Goal: Task Accomplishment & Management: Manage account settings

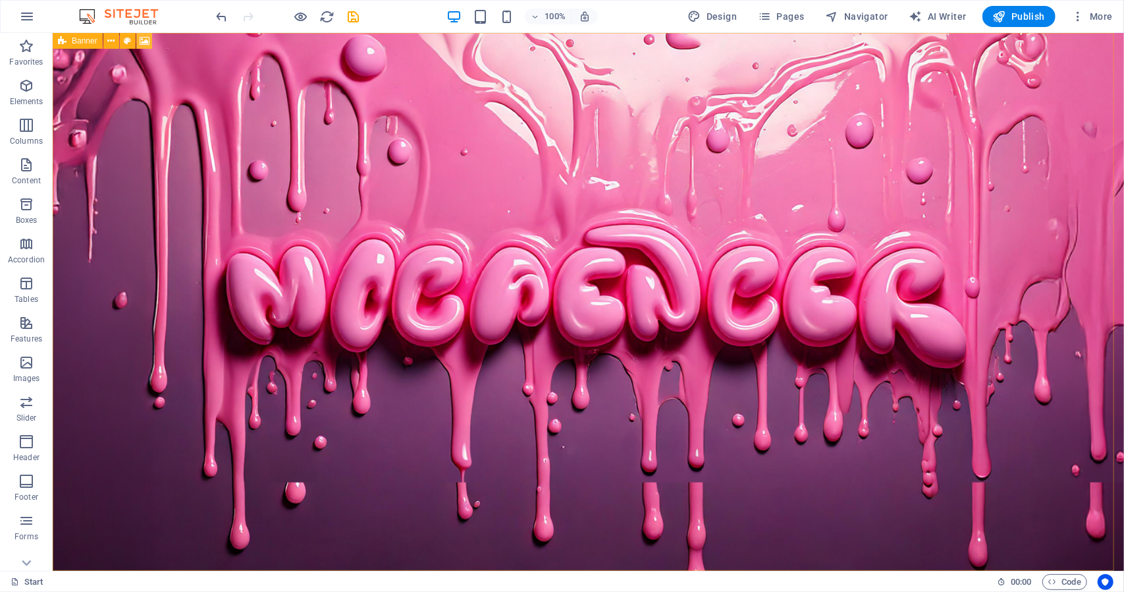
click at [144, 40] on icon at bounding box center [145, 41] width 10 height 14
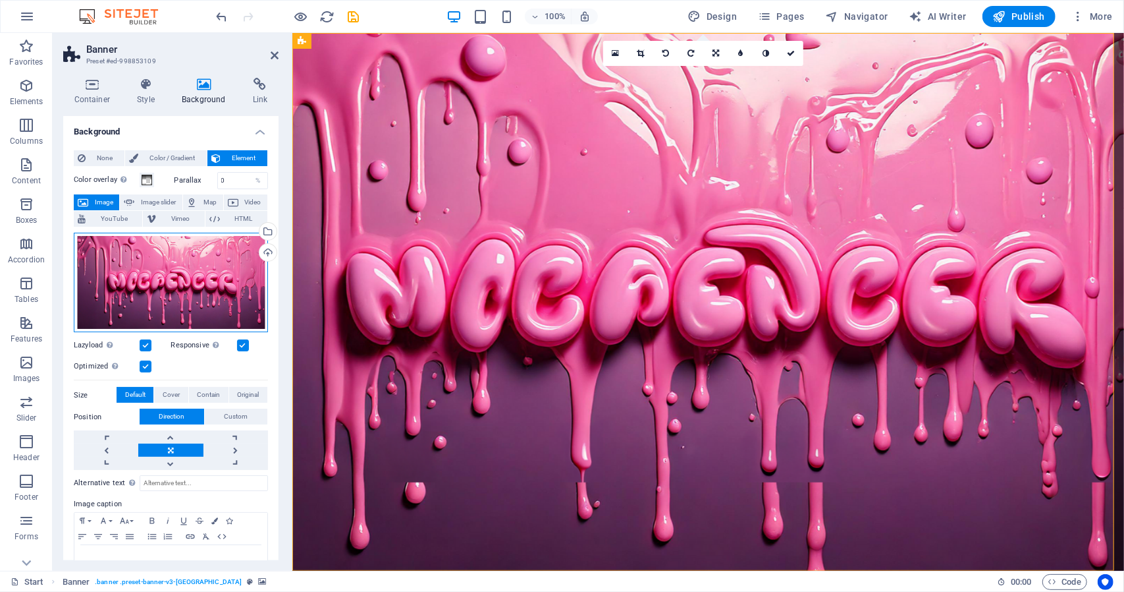
click at [198, 272] on div "Drag files here, click to choose files or select files from Files or our free s…" at bounding box center [171, 283] width 194 height 100
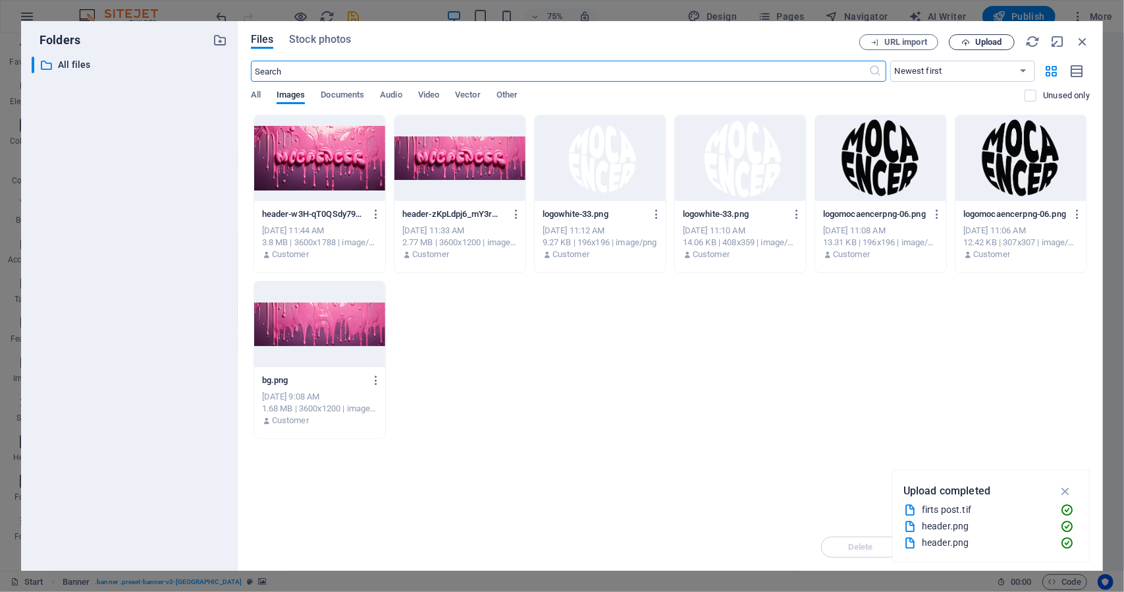
click at [985, 41] on span "Upload" at bounding box center [989, 42] width 27 height 8
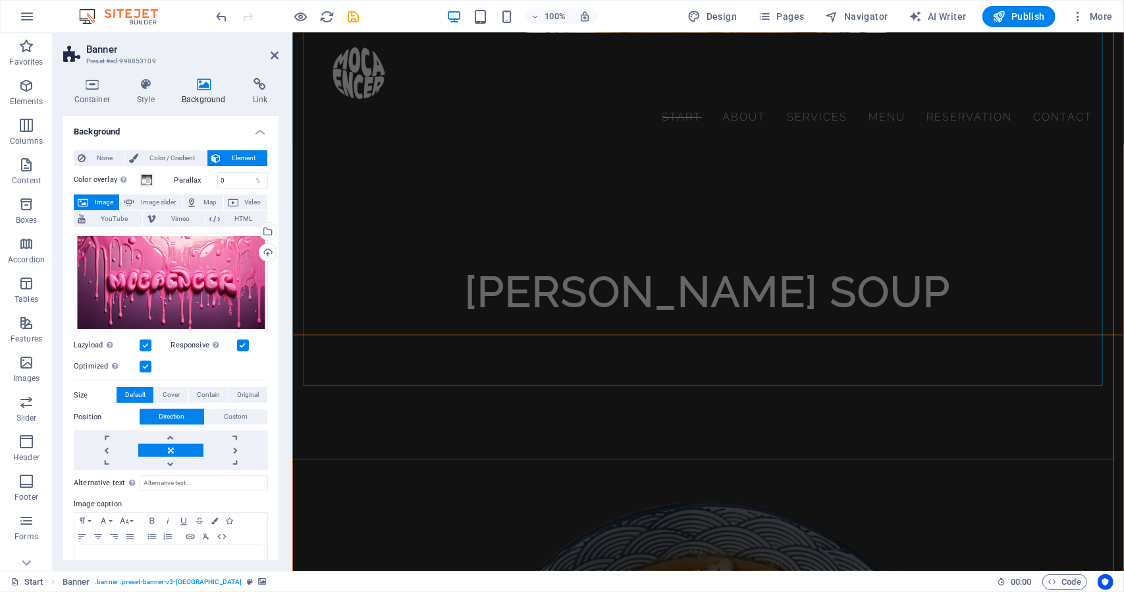
scroll to position [4957, 0]
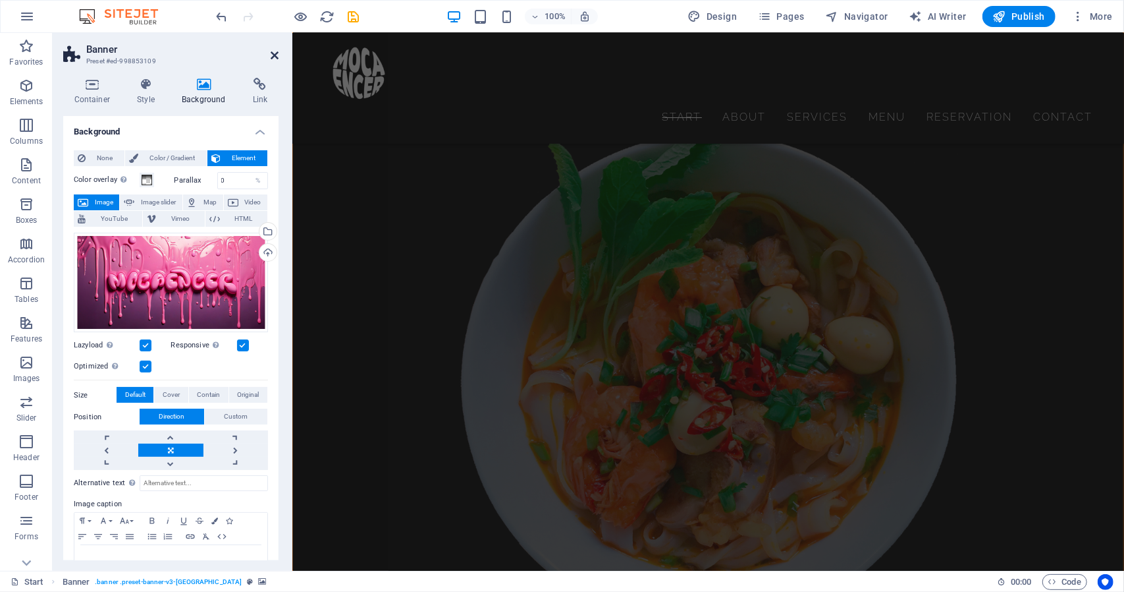
click at [273, 53] on icon at bounding box center [275, 55] width 8 height 11
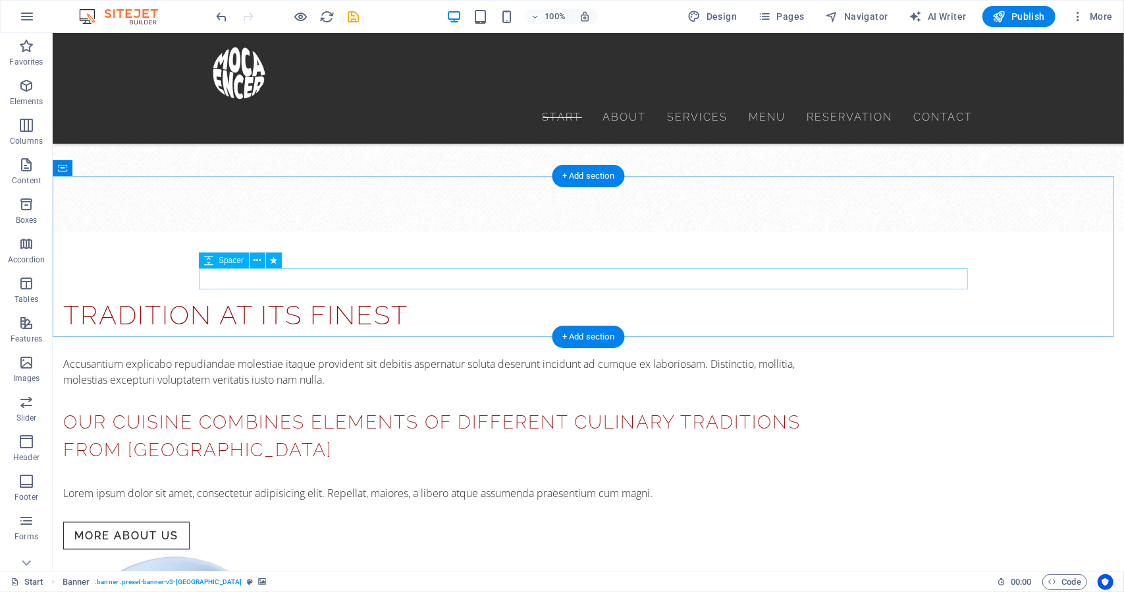
scroll to position [988, 0]
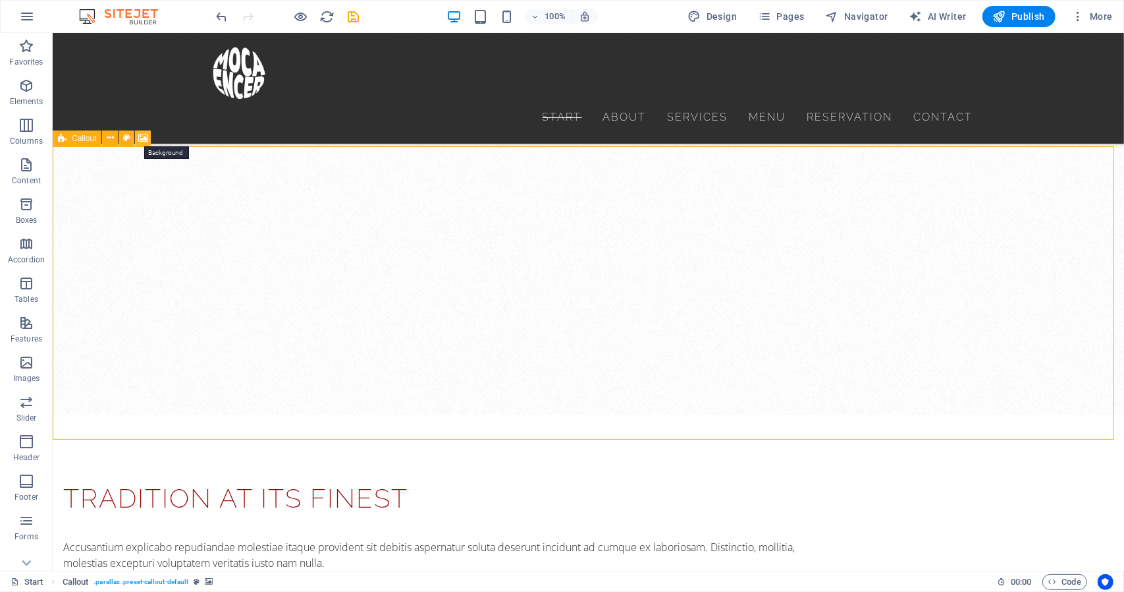
click at [140, 138] on icon at bounding box center [143, 138] width 10 height 14
select select "%"
select select "px"
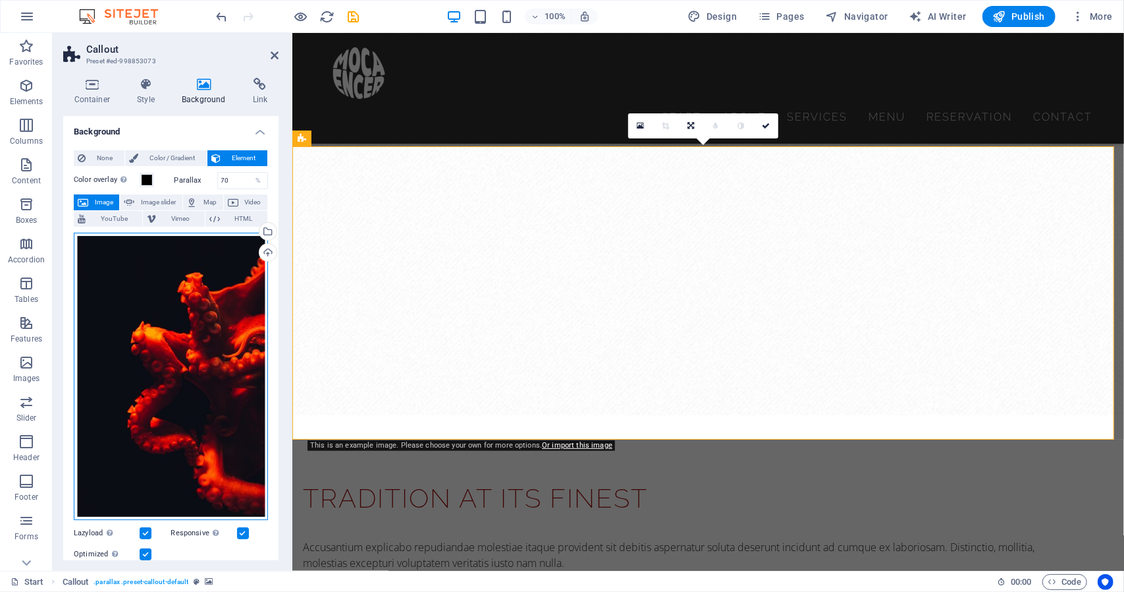
click at [204, 360] on div "Drag files here, click to choose files or select files from Files or our free s…" at bounding box center [171, 377] width 194 height 288
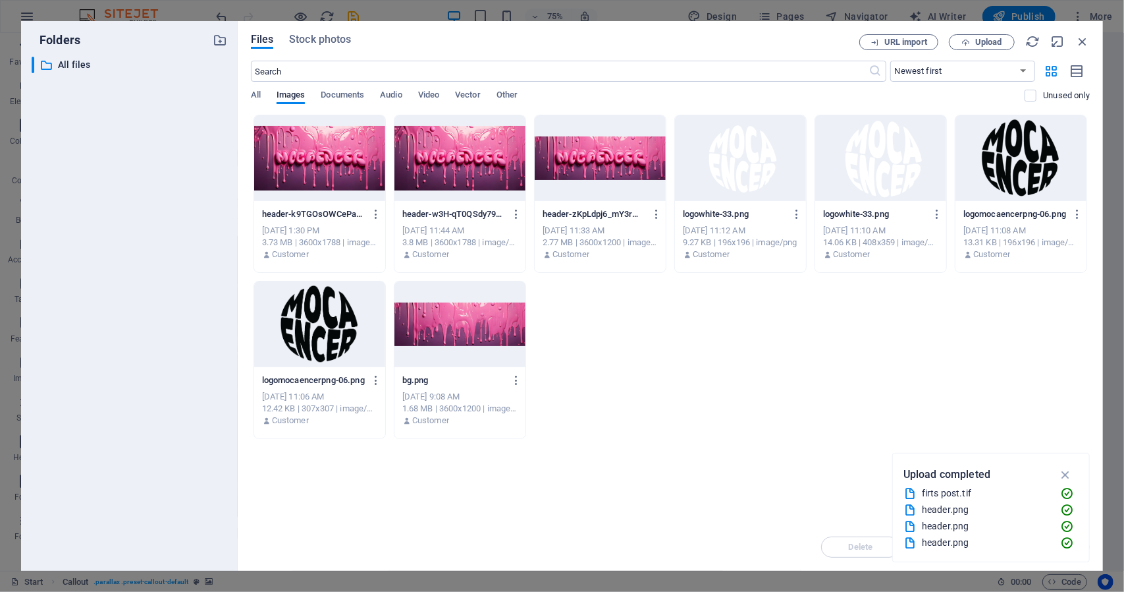
click at [603, 157] on div at bounding box center [600, 158] width 131 height 86
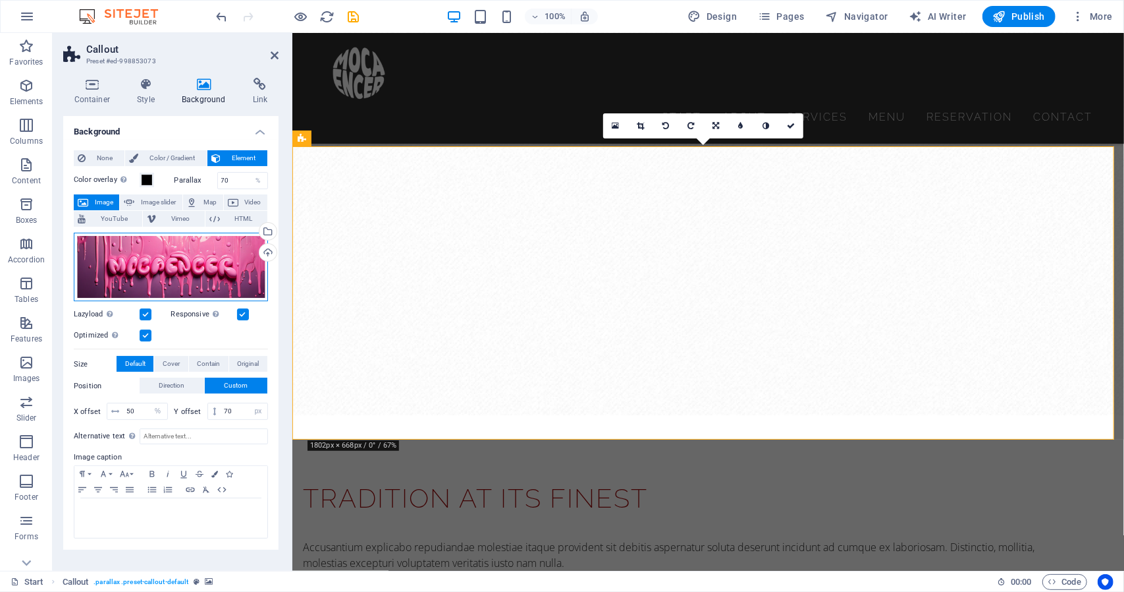
click at [238, 250] on div "Drag files here, click to choose files or select files from Files or our free s…" at bounding box center [171, 267] width 194 height 69
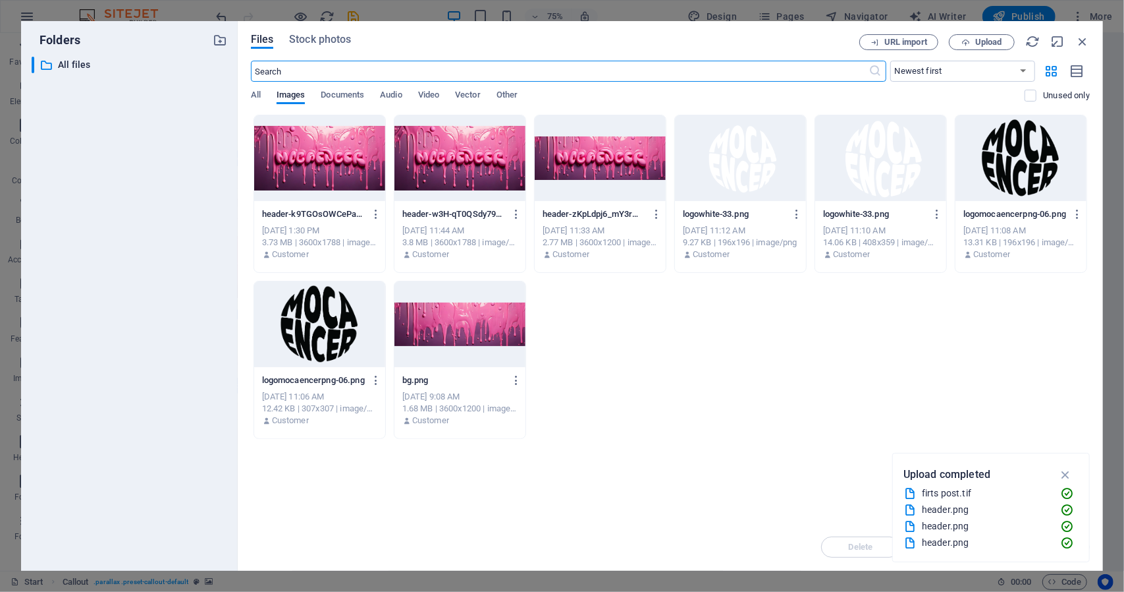
click at [342, 156] on div at bounding box center [319, 158] width 131 height 86
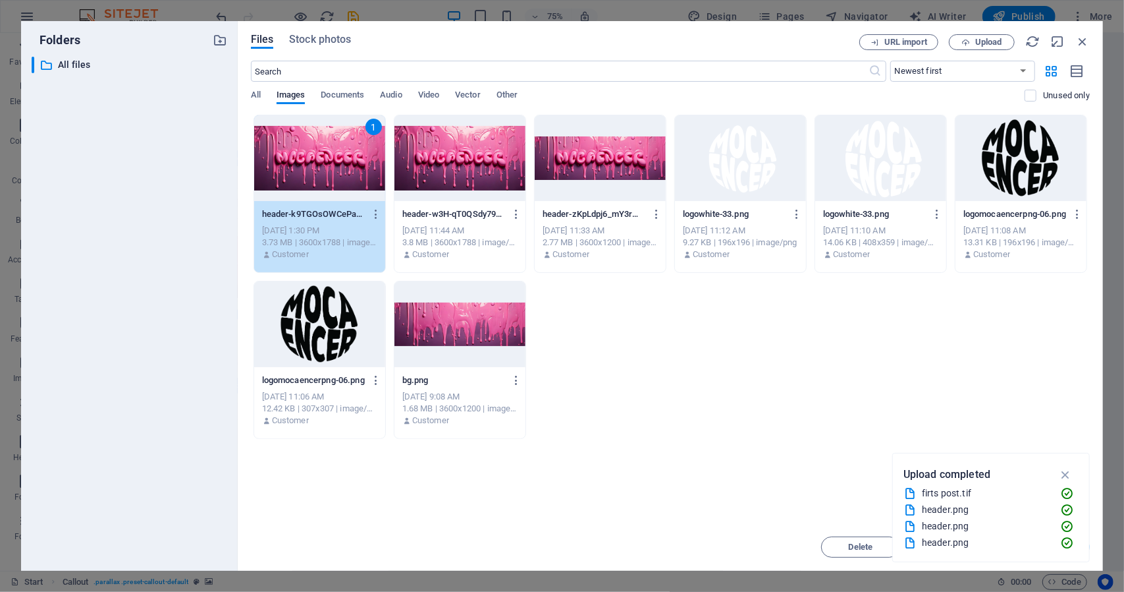
drag, startPoint x: 342, startPoint y: 156, endPoint x: 62, endPoint y: 167, distance: 280.1
click at [342, 156] on div "1" at bounding box center [319, 158] width 131 height 86
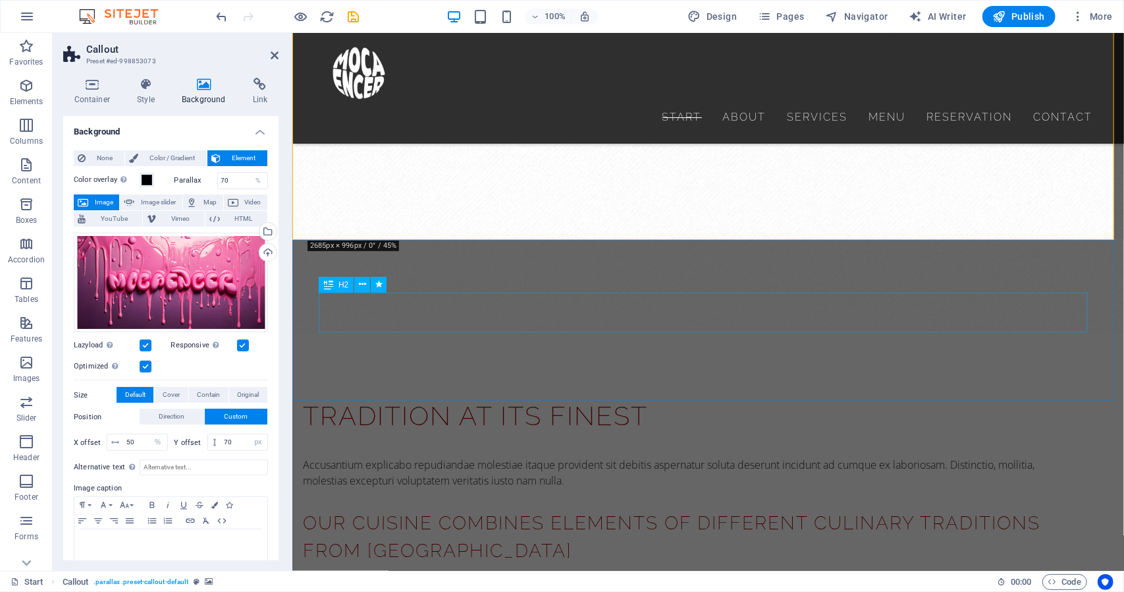
scroll to position [856, 0]
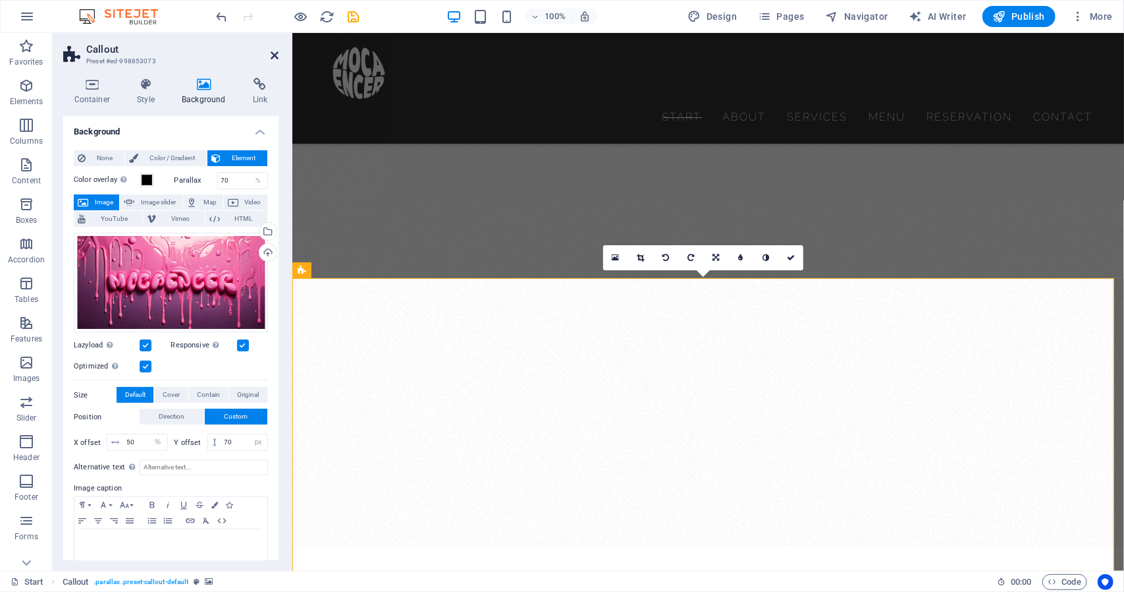
click at [273, 56] on icon at bounding box center [275, 55] width 8 height 11
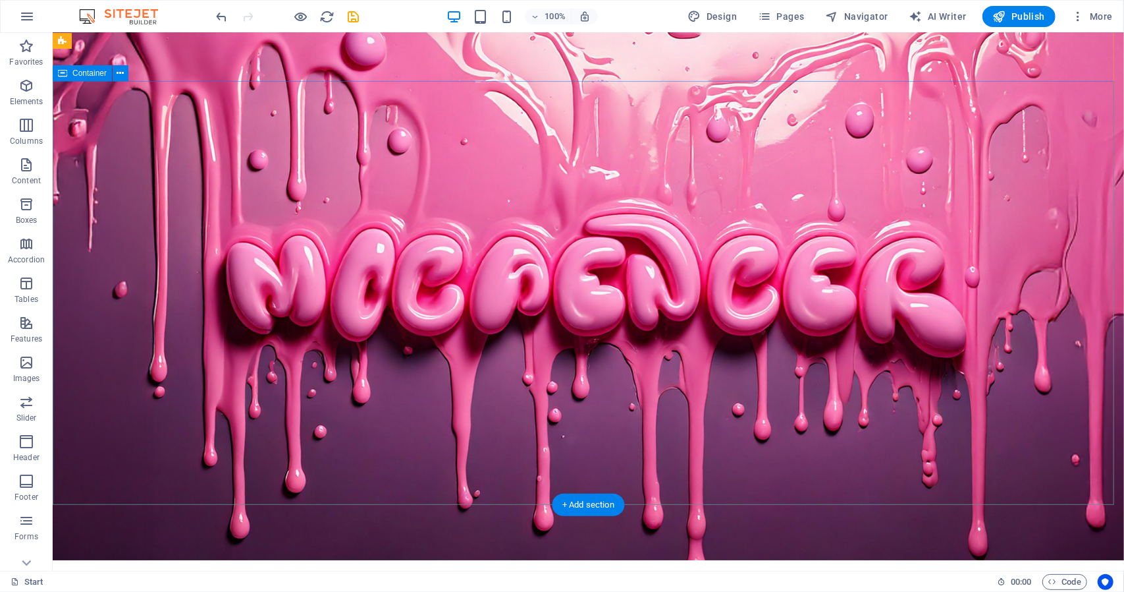
scroll to position [0, 0]
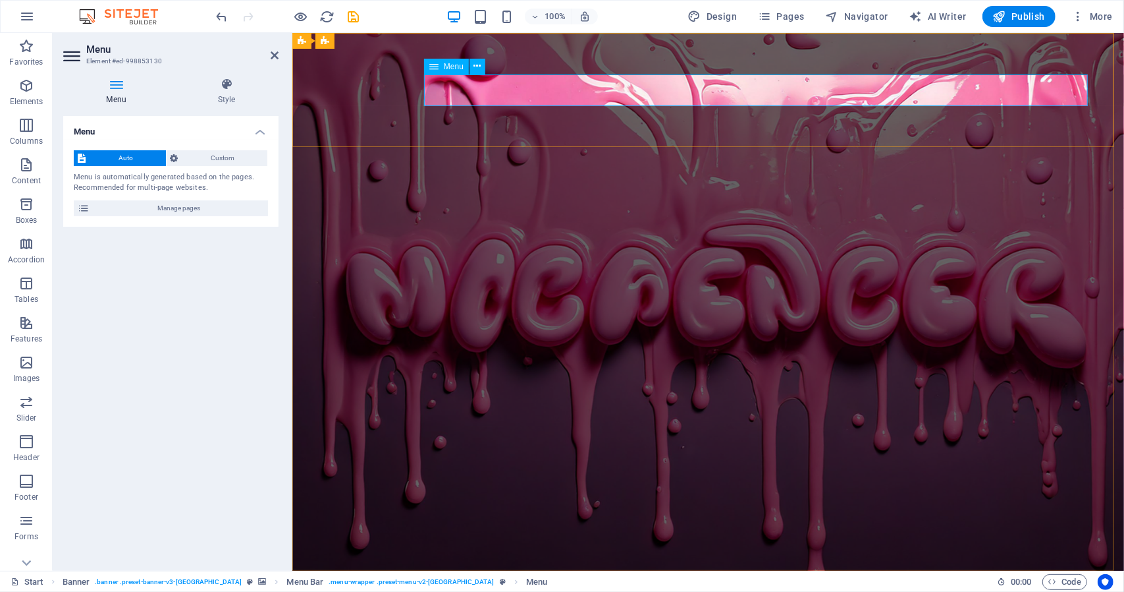
click at [265, 132] on h4 "Menu" at bounding box center [170, 128] width 215 height 24
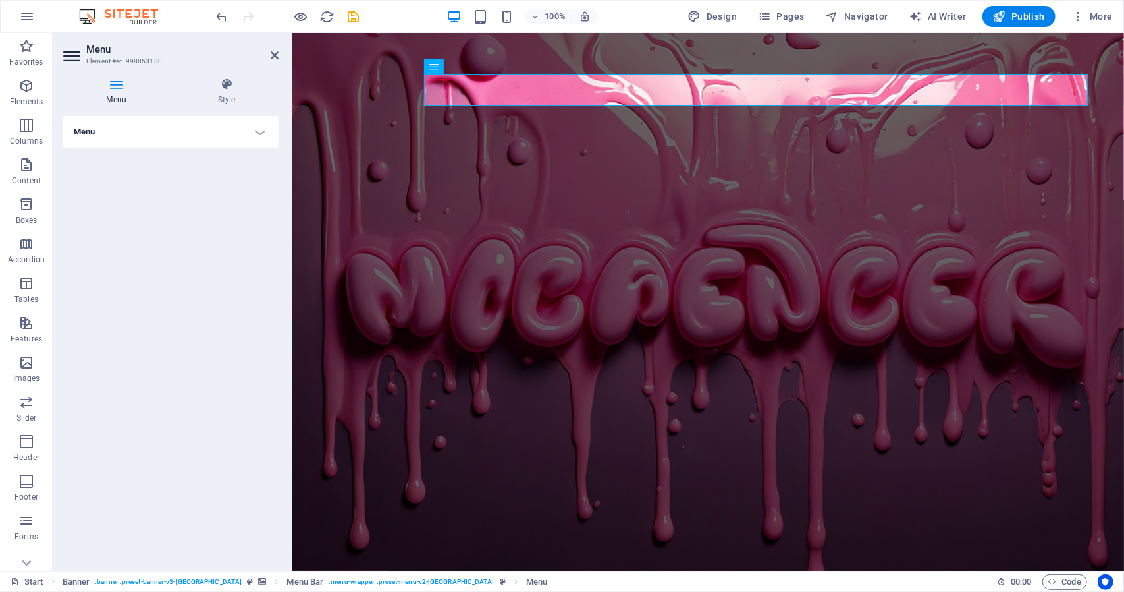
click at [265, 132] on h4 "Menu" at bounding box center [170, 132] width 215 height 32
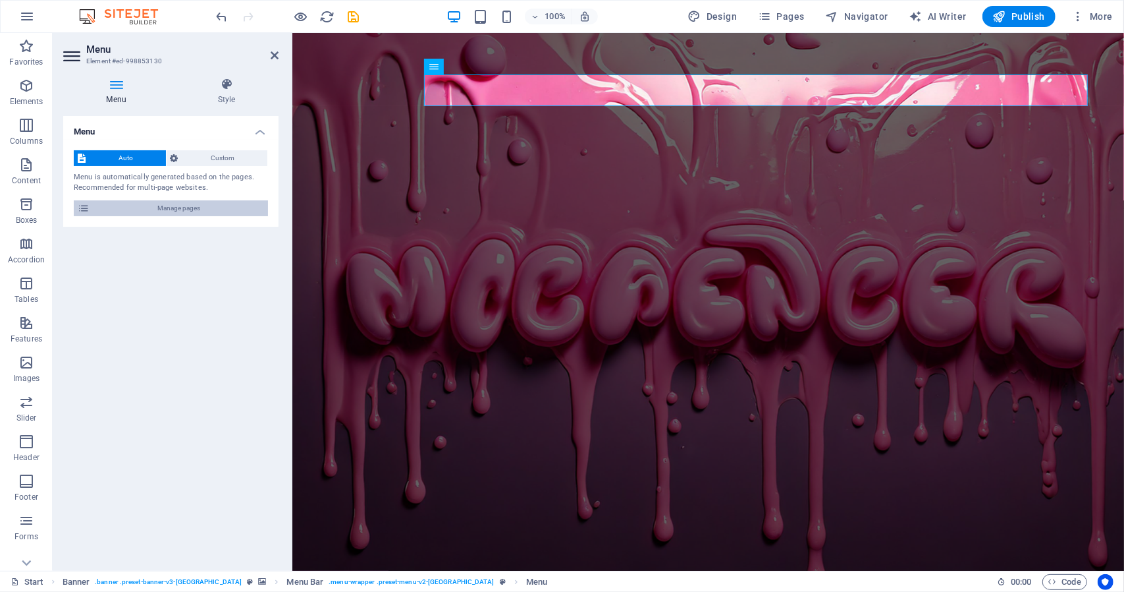
click at [179, 209] on span "Manage pages" at bounding box center [179, 208] width 171 height 16
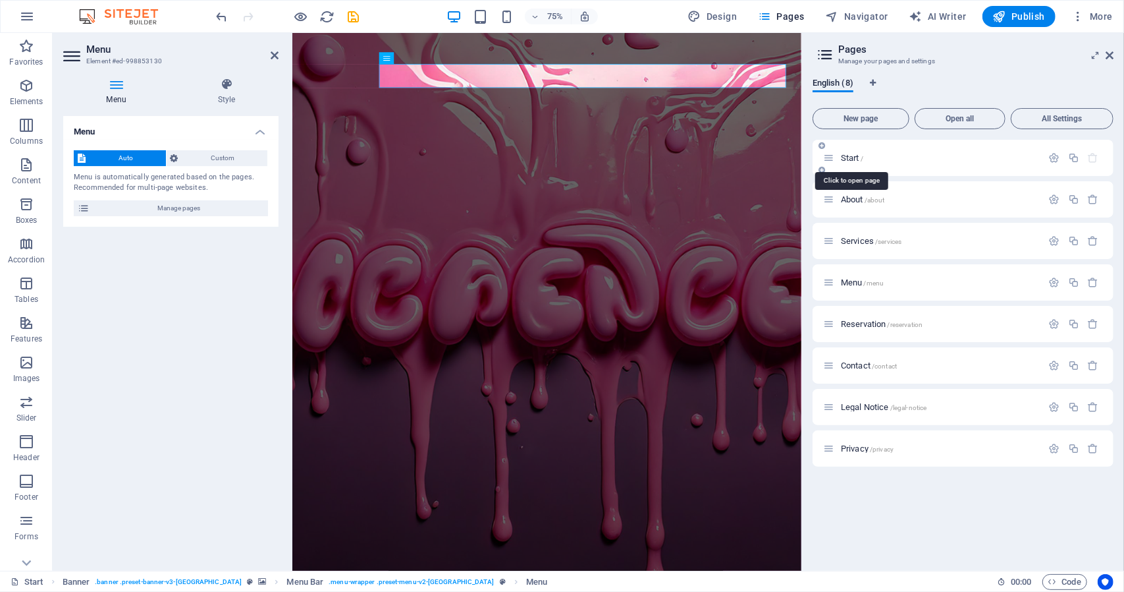
click at [856, 155] on span "Start /" at bounding box center [852, 158] width 22 height 10
click at [1053, 159] on icon "button" at bounding box center [1054, 157] width 11 height 11
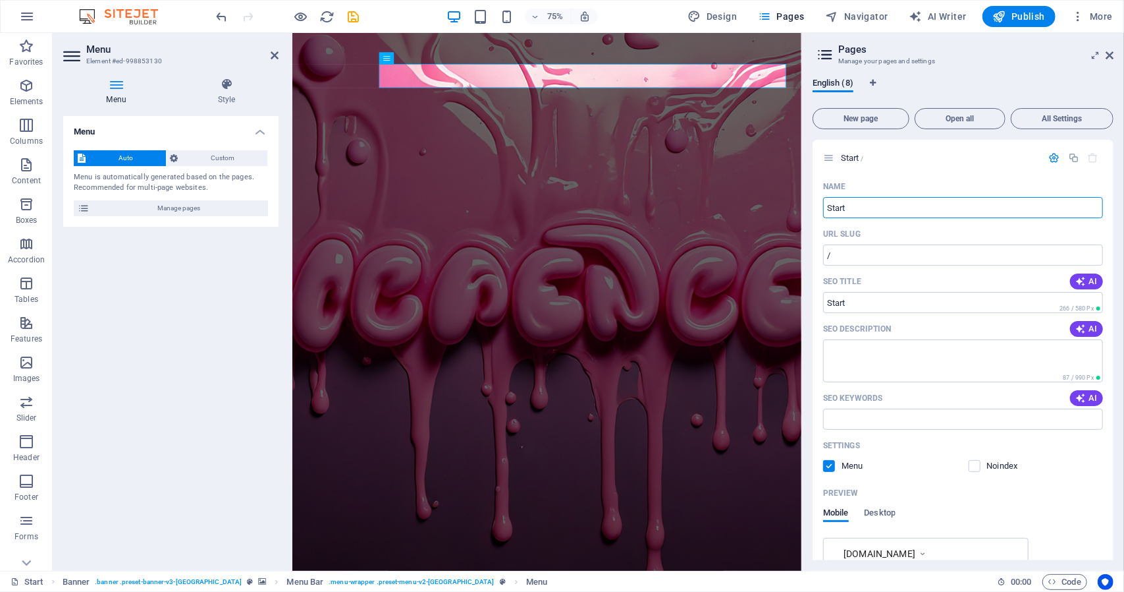
drag, startPoint x: 1163, startPoint y: 238, endPoint x: 787, endPoint y: 254, distance: 375.8
click at [843, 211] on input "Start" at bounding box center [963, 207] width 280 height 21
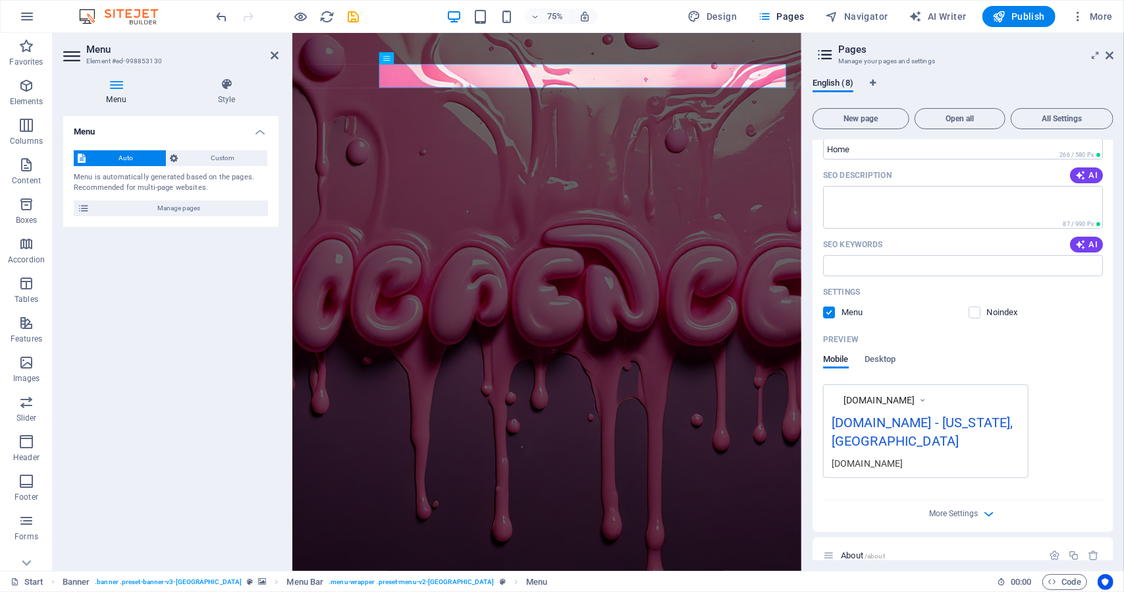
scroll to position [198, 0]
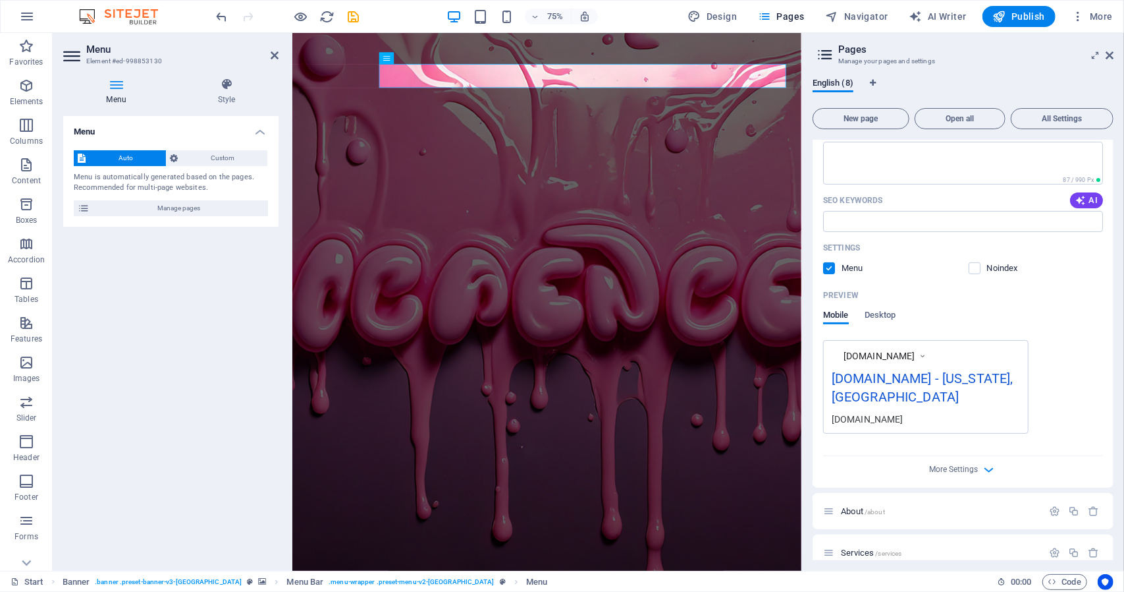
type input "Home"
click at [960, 375] on div "[DOMAIN_NAME] - [US_STATE], [GEOGRAPHIC_DATA]" at bounding box center [926, 390] width 188 height 44
click at [964, 376] on div "[DOMAIN_NAME] - [US_STATE], [GEOGRAPHIC_DATA]" at bounding box center [926, 390] width 188 height 44
click at [877, 379] on div "[DOMAIN_NAME] - [US_STATE], [GEOGRAPHIC_DATA]" at bounding box center [926, 390] width 188 height 44
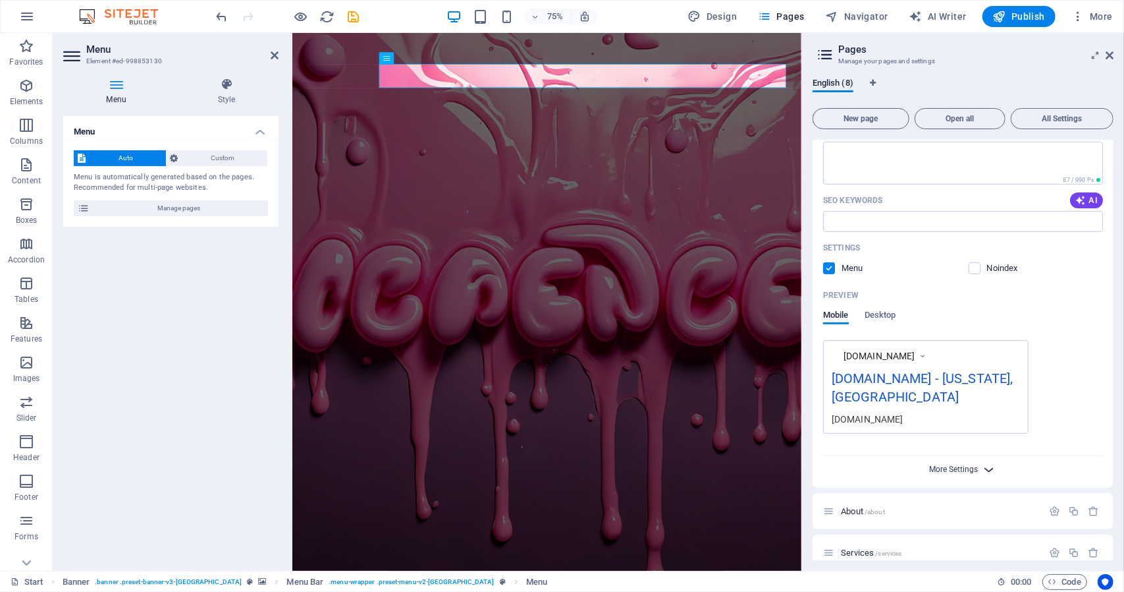
click at [964, 464] on span "More Settings" at bounding box center [954, 468] width 49 height 9
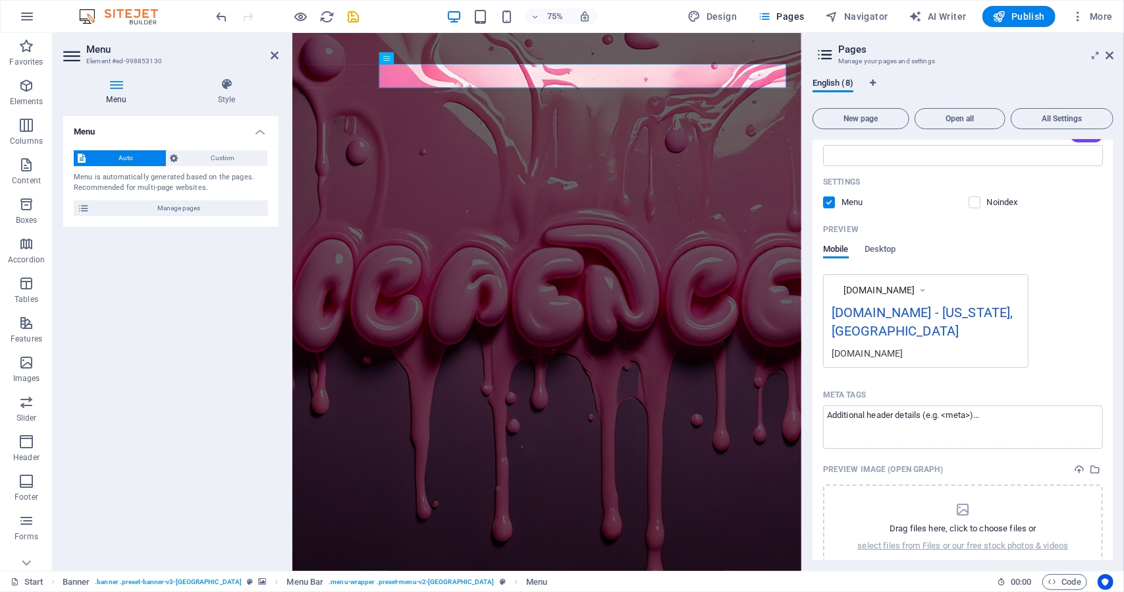
click at [935, 310] on div "[DOMAIN_NAME] - [US_STATE], [GEOGRAPHIC_DATA]" at bounding box center [926, 324] width 188 height 44
click at [880, 346] on div "[DOMAIN_NAME]" at bounding box center [926, 353] width 188 height 14
click at [884, 310] on div "[DOMAIN_NAME] - [US_STATE], [GEOGRAPHIC_DATA]" at bounding box center [926, 324] width 188 height 44
click at [917, 308] on div "[DOMAIN_NAME] - [US_STATE], [GEOGRAPHIC_DATA]" at bounding box center [926, 324] width 188 height 44
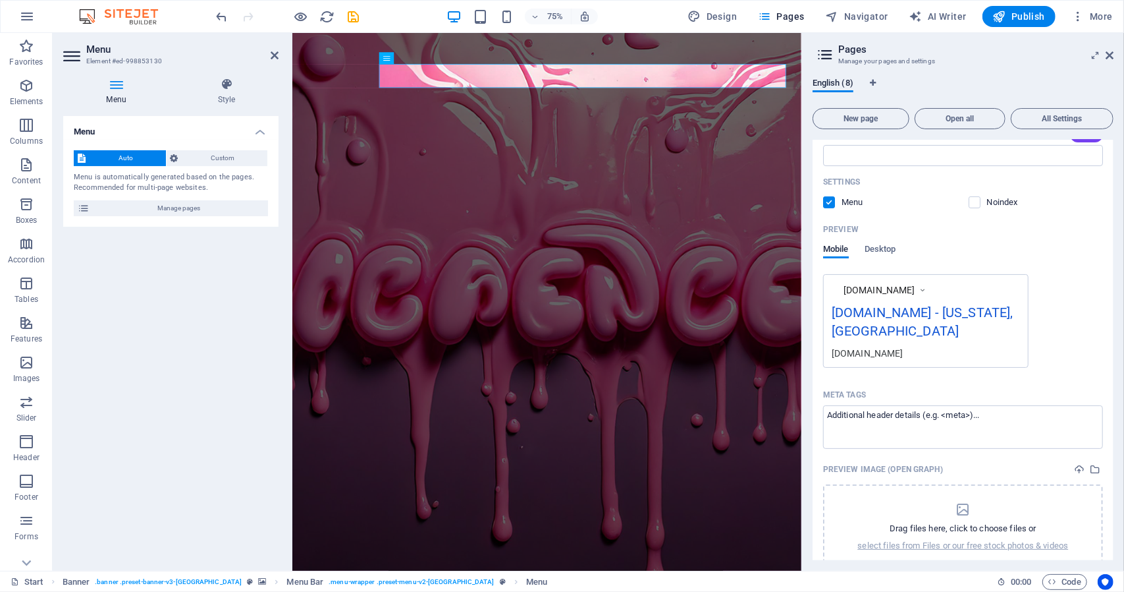
click at [900, 283] on span "[DOMAIN_NAME]" at bounding box center [880, 289] width 72 height 13
click at [925, 289] on icon at bounding box center [922, 289] width 9 height 13
click at [979, 300] on div "[DOMAIN_NAME] [DOMAIN_NAME] - [US_STATE], [GEOGRAPHIC_DATA] [DOMAIN_NAME]" at bounding box center [926, 321] width 206 height 94
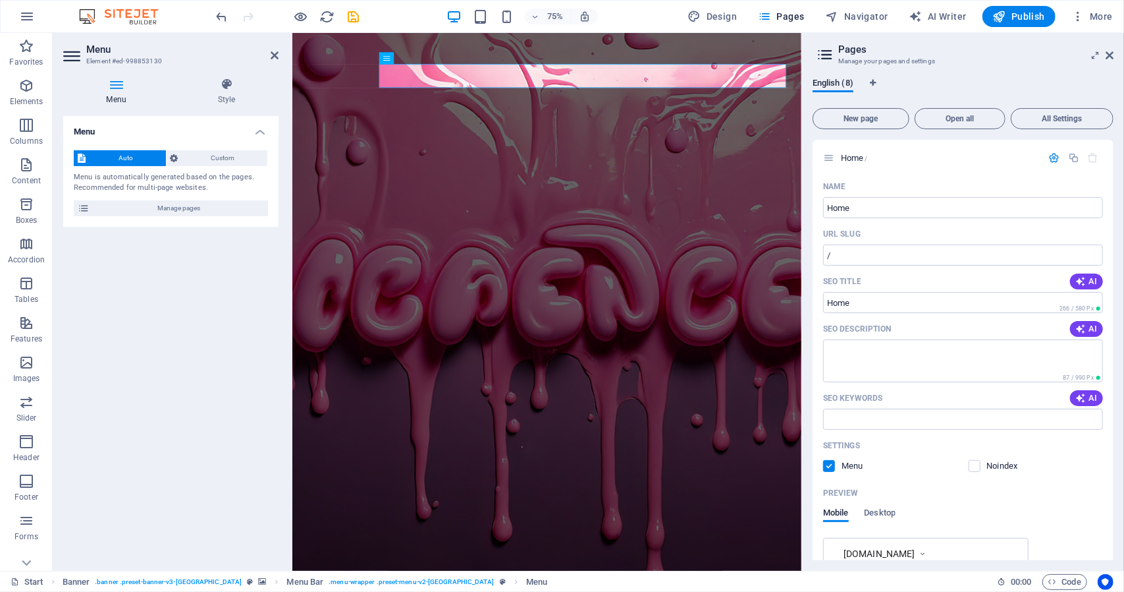
click at [827, 55] on icon at bounding box center [825, 54] width 20 height 18
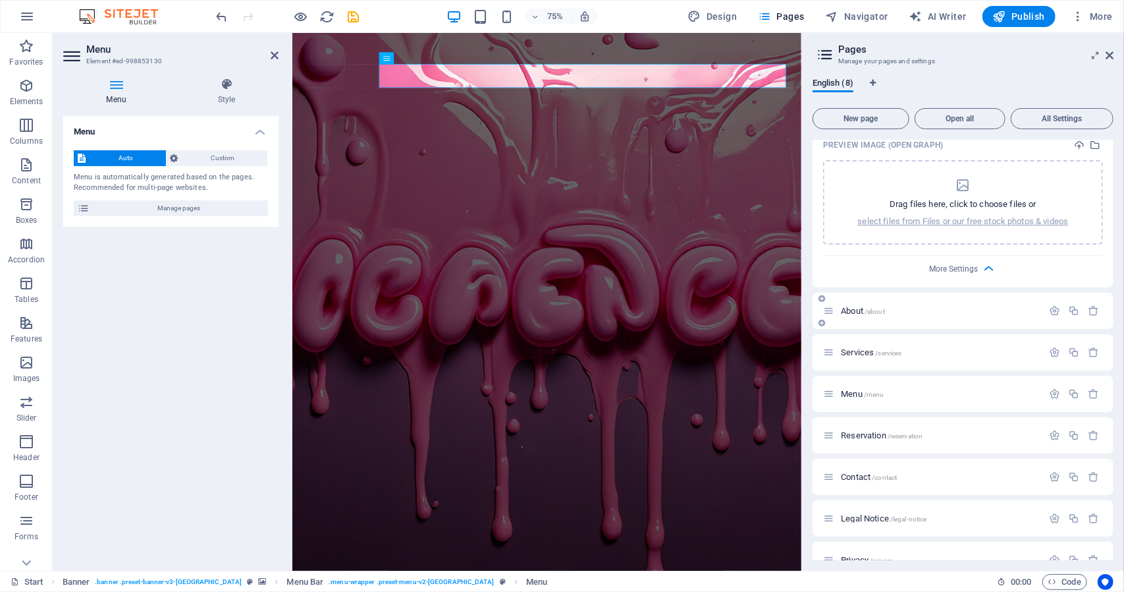
scroll to position [592, 0]
click at [851, 385] on span "Menu /menu" at bounding box center [862, 390] width 43 height 10
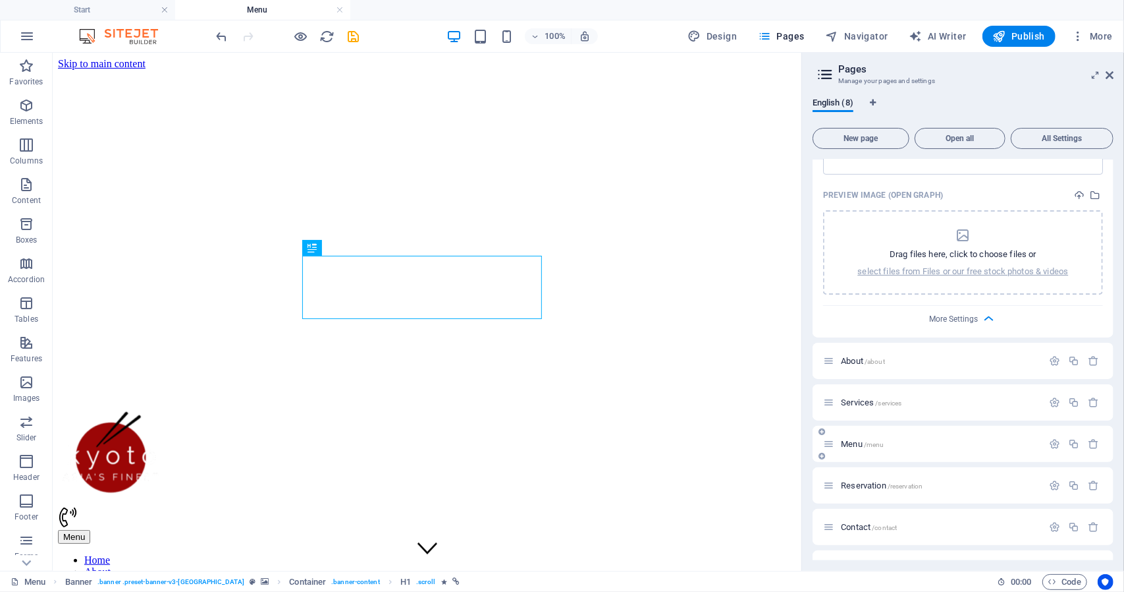
scroll to position [0, 0]
click at [832, 438] on icon at bounding box center [828, 443] width 11 height 11
click at [1050, 438] on icon "button" at bounding box center [1054, 443] width 11 height 11
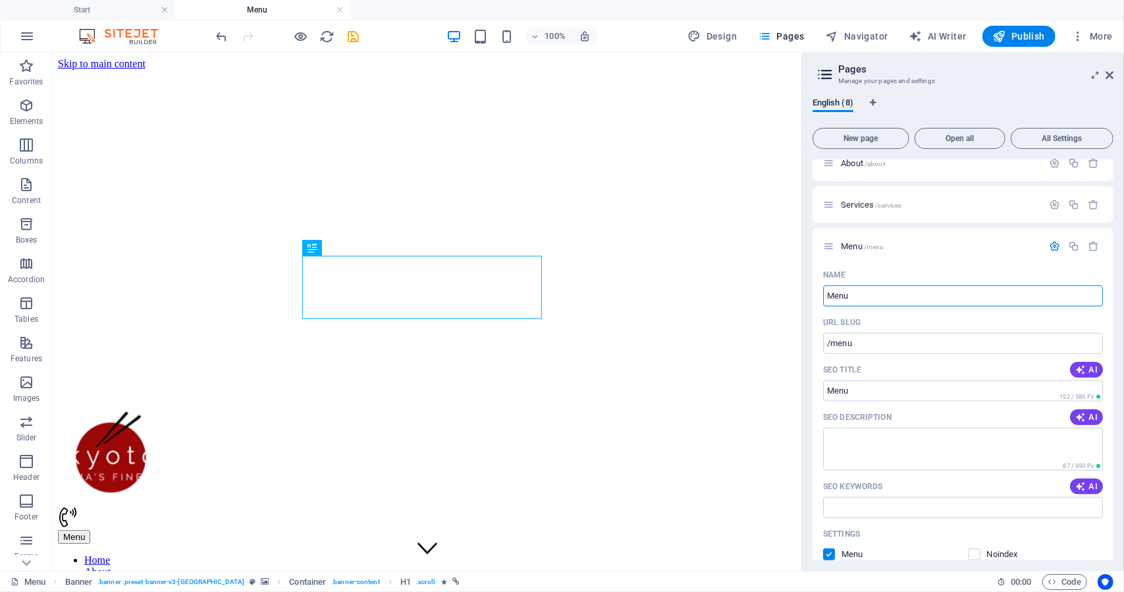
drag, startPoint x: 862, startPoint y: 279, endPoint x: 812, endPoint y: 271, distance: 49.9
click at [812, 271] on div "English (8) New page Open all All Settings Home / Name Home ​ URL SLUG / ​ SEO …" at bounding box center [963, 328] width 322 height 483
type input "Projects"
type input "/project"
type input "Project"
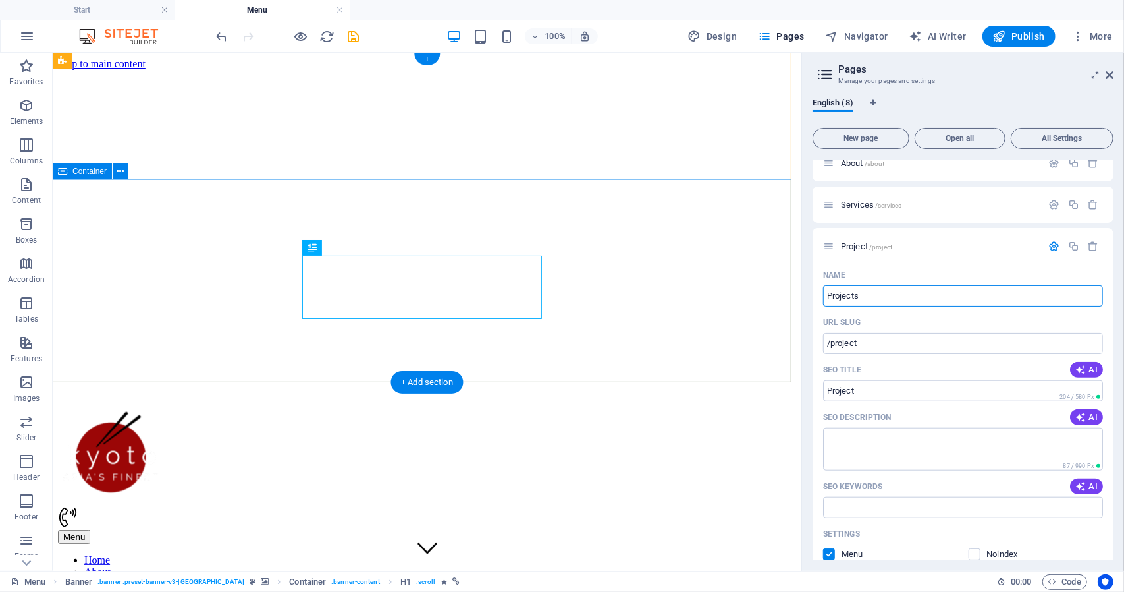
type input "Projects"
type input "/projects"
type input "Projects"
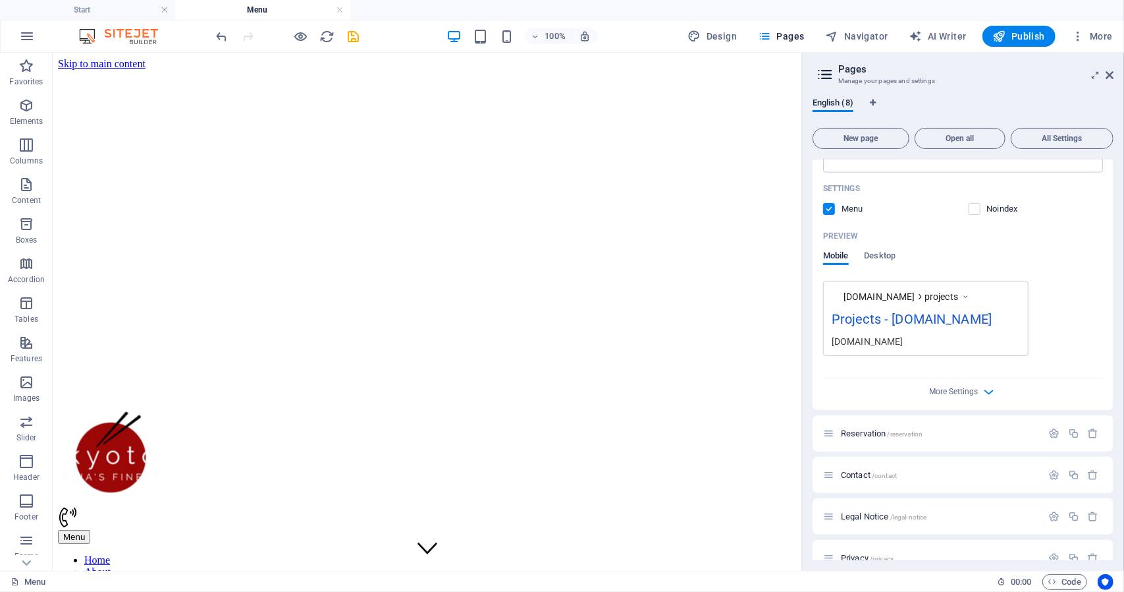
scroll to position [1101, 0]
click at [1053, 426] on icon "button" at bounding box center [1054, 431] width 11 height 11
click at [879, 471] on input "Reservation" at bounding box center [963, 481] width 280 height 21
drag, startPoint x: 902, startPoint y: 459, endPoint x: 802, endPoint y: 464, distance: 100.2
click at [804, 464] on aside "Pages Manage your pages and settings English (8) New page Open all All Settings…" at bounding box center [963, 312] width 323 height 518
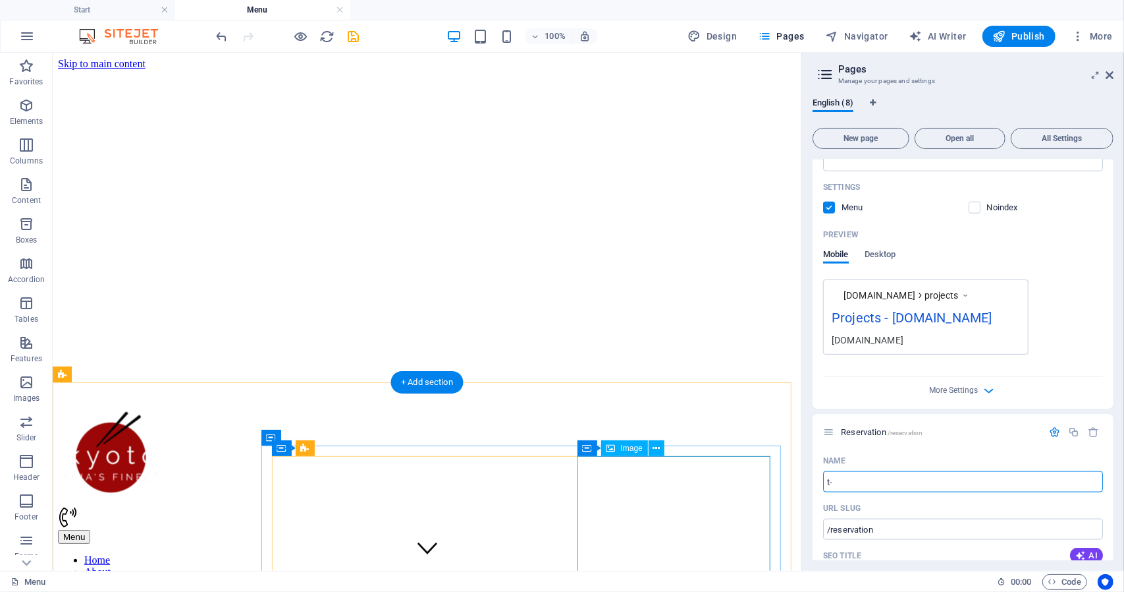
type input "t-s"
type input "/t"
type input "t-"
type input "t-shirts"
type input "/t-shirt"
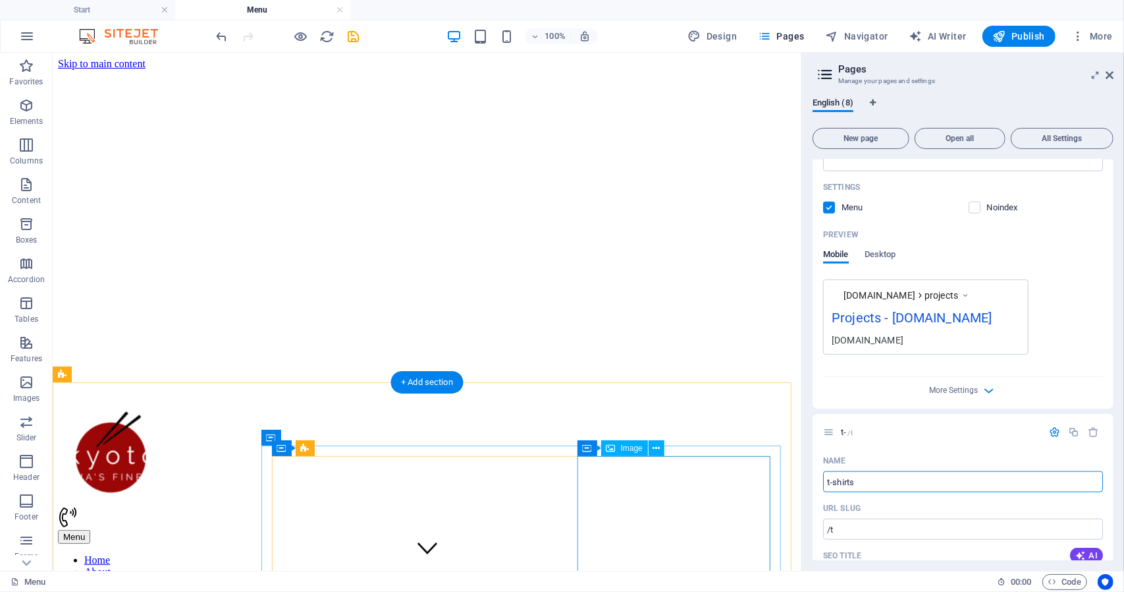
type input "t-shirt"
type input "t-shirts"
type input "/t-shirts"
type input "t-shirts"
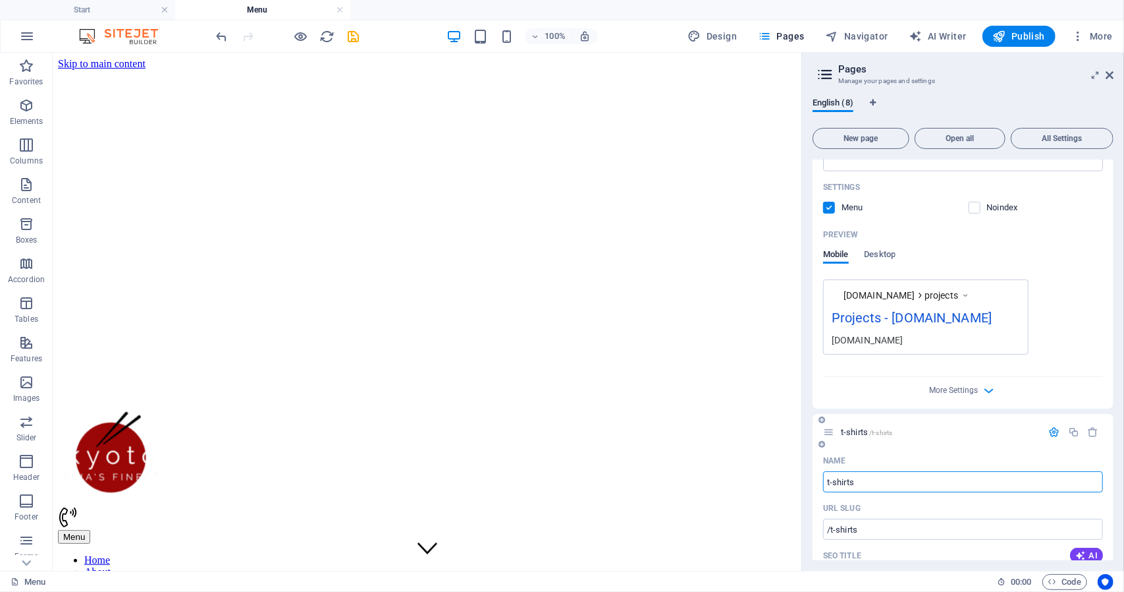
drag, startPoint x: 830, startPoint y: 459, endPoint x: 815, endPoint y: 460, distance: 14.5
type input "T-shirts"
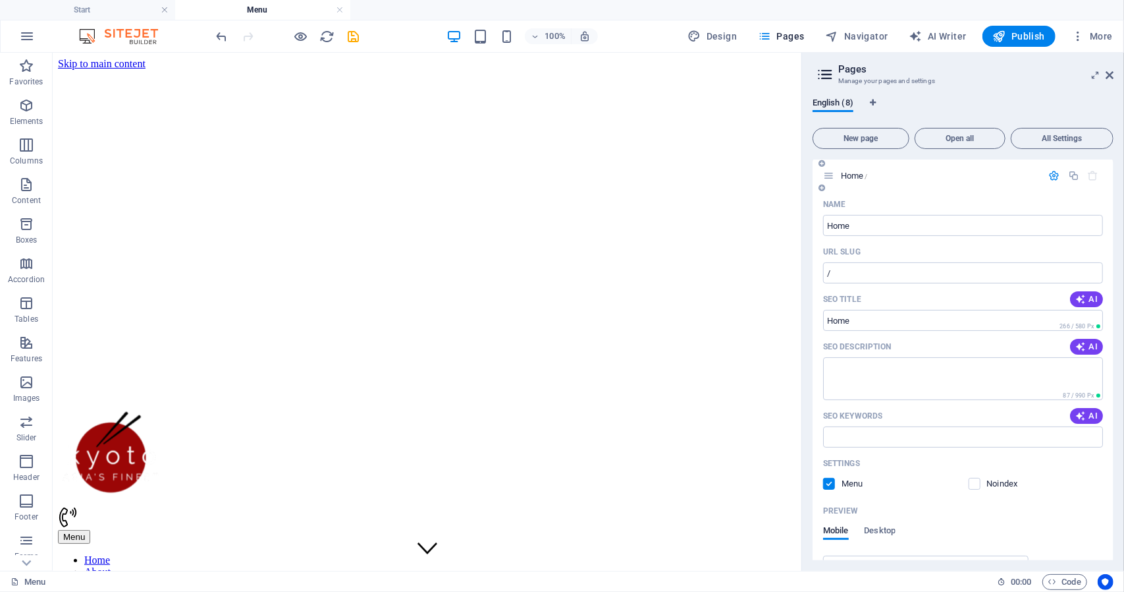
scroll to position [0, 0]
click at [831, 180] on icon at bounding box center [828, 177] width 11 height 11
type input "T-shirts"
click at [860, 180] on span "Home /" at bounding box center [854, 178] width 27 height 10
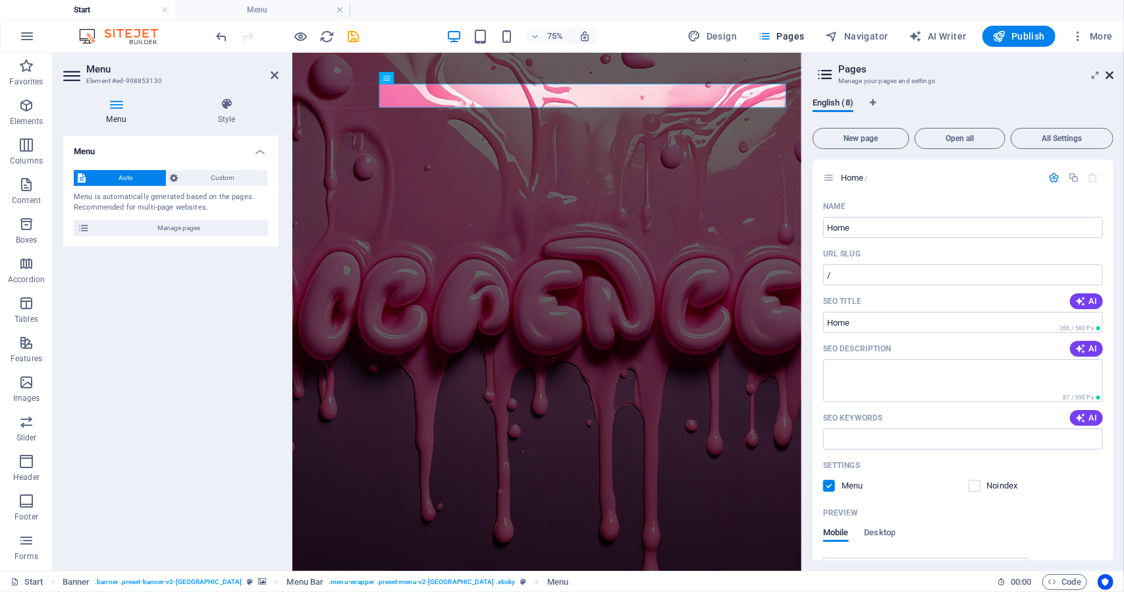
click at [1108, 73] on icon at bounding box center [1110, 75] width 8 height 11
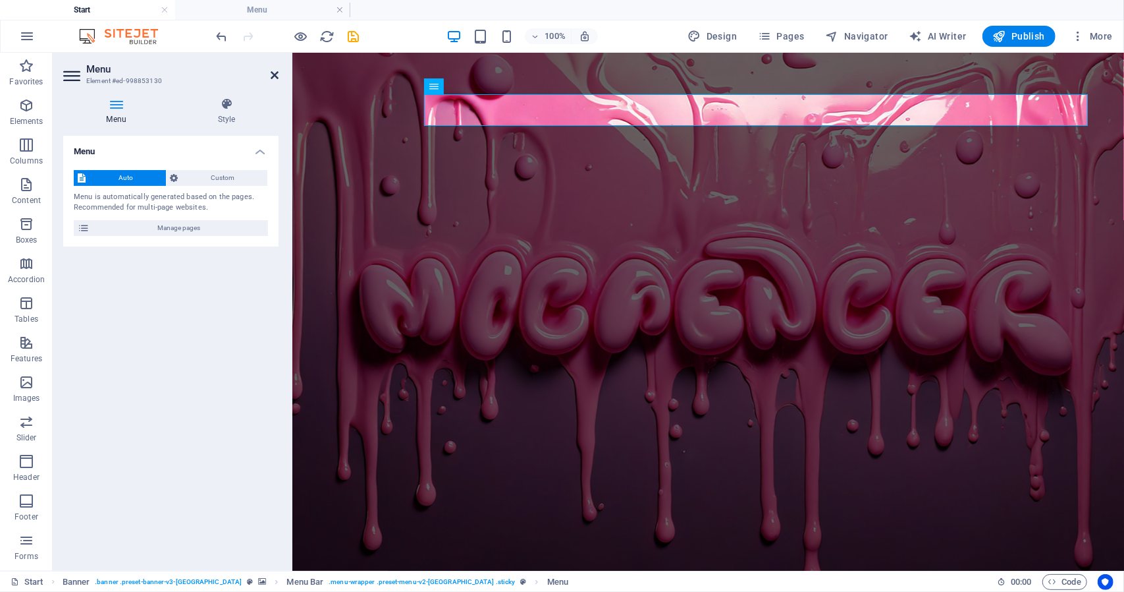
click at [273, 76] on icon at bounding box center [275, 75] width 8 height 11
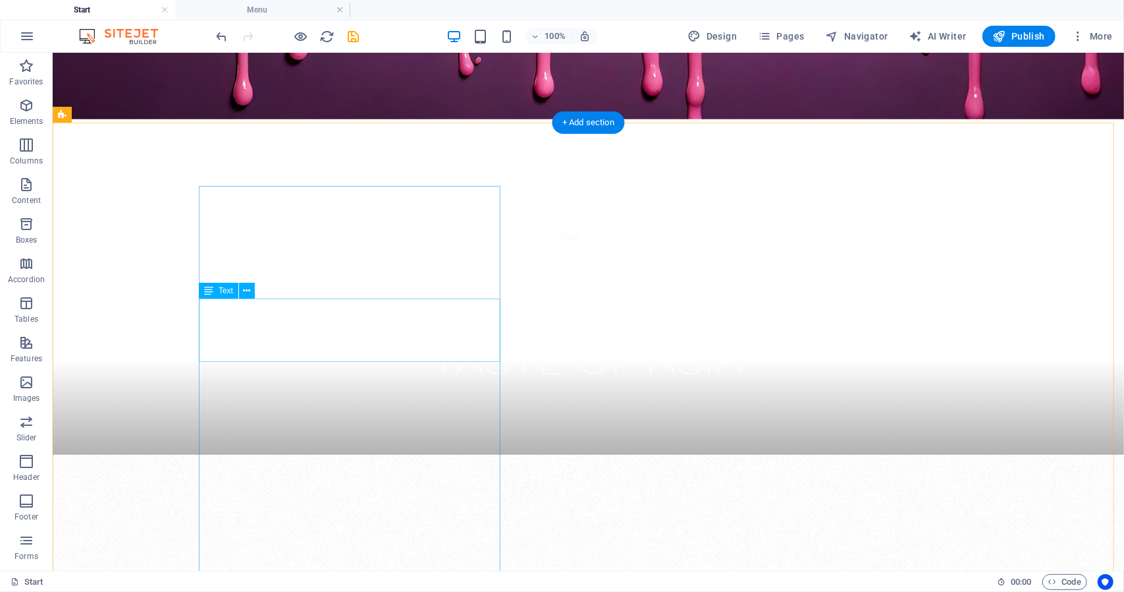
scroll to position [461, 0]
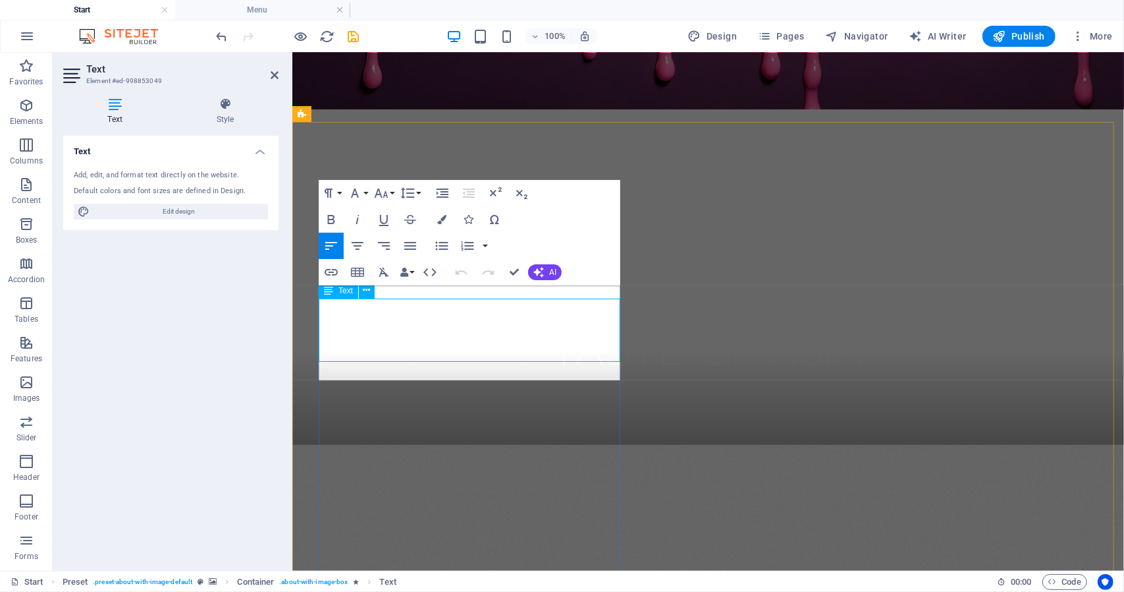
scroll to position [448, 0]
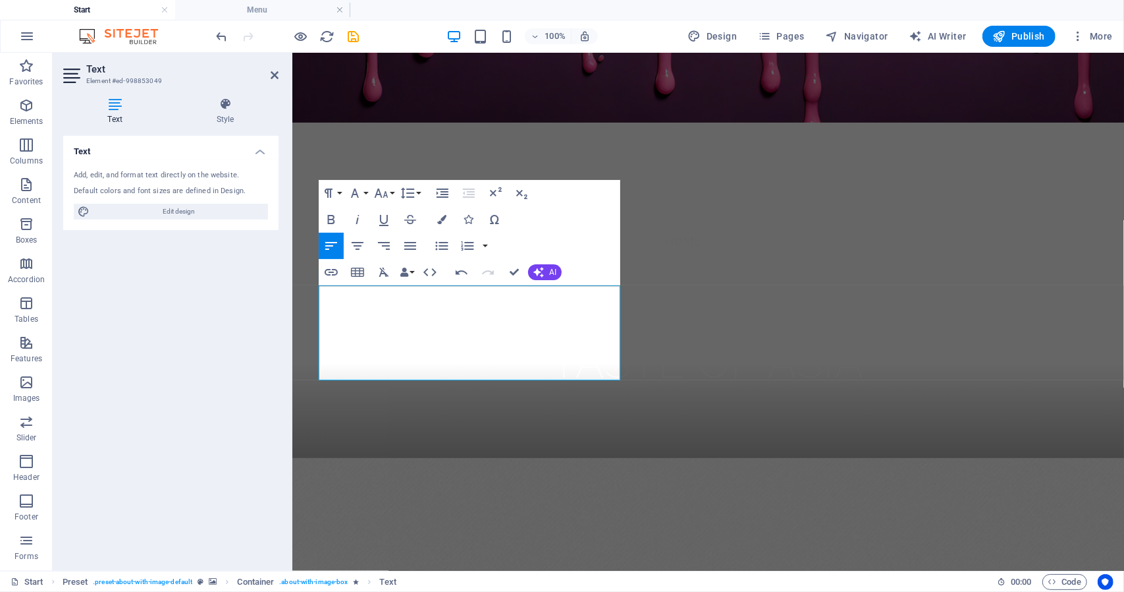
drag, startPoint x: 325, startPoint y: 294, endPoint x: 302, endPoint y: 292, distance: 23.1
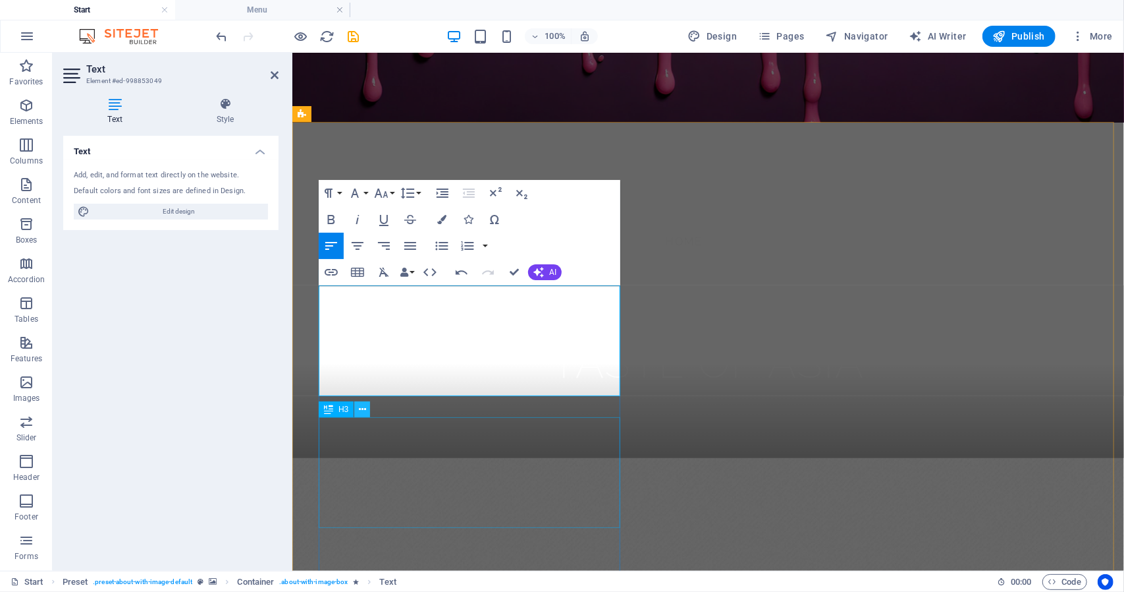
click at [364, 410] on icon at bounding box center [362, 409] width 7 height 14
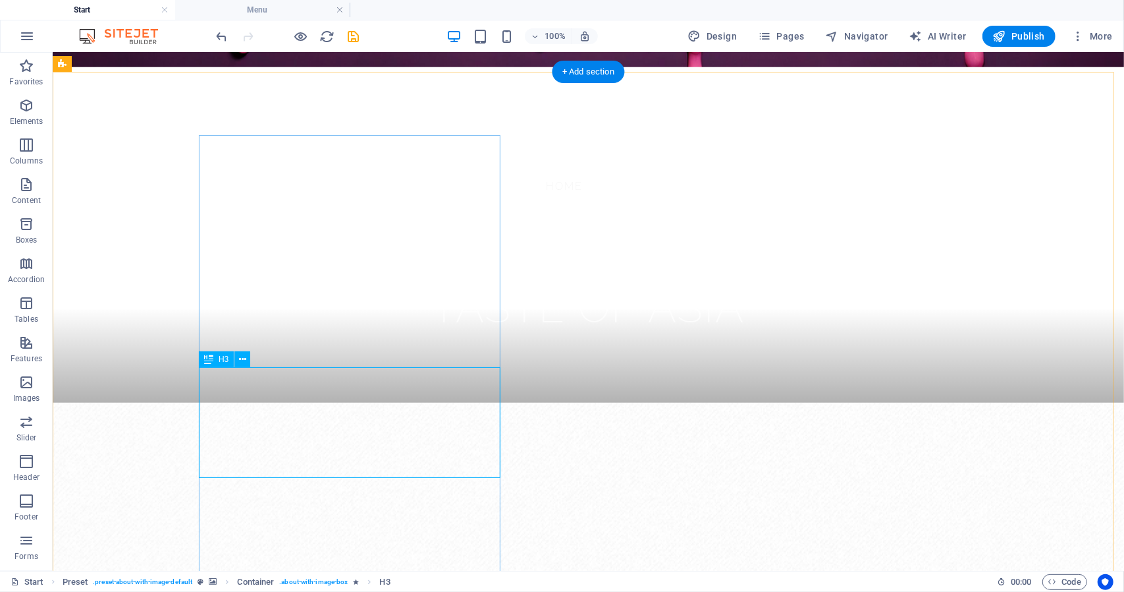
scroll to position [514, 0]
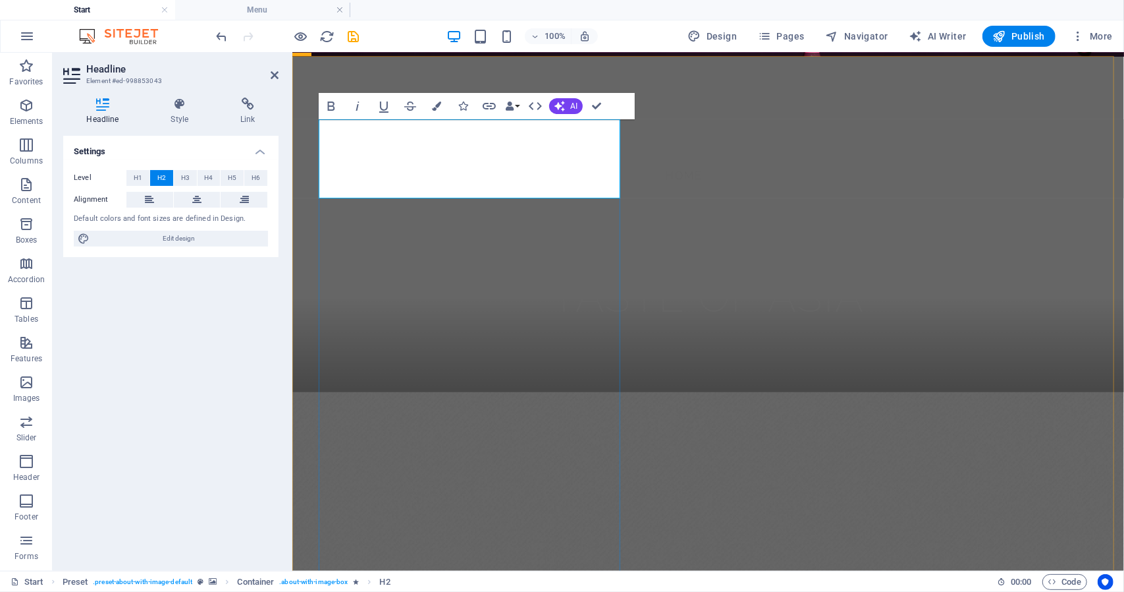
scroll to position [523, 0]
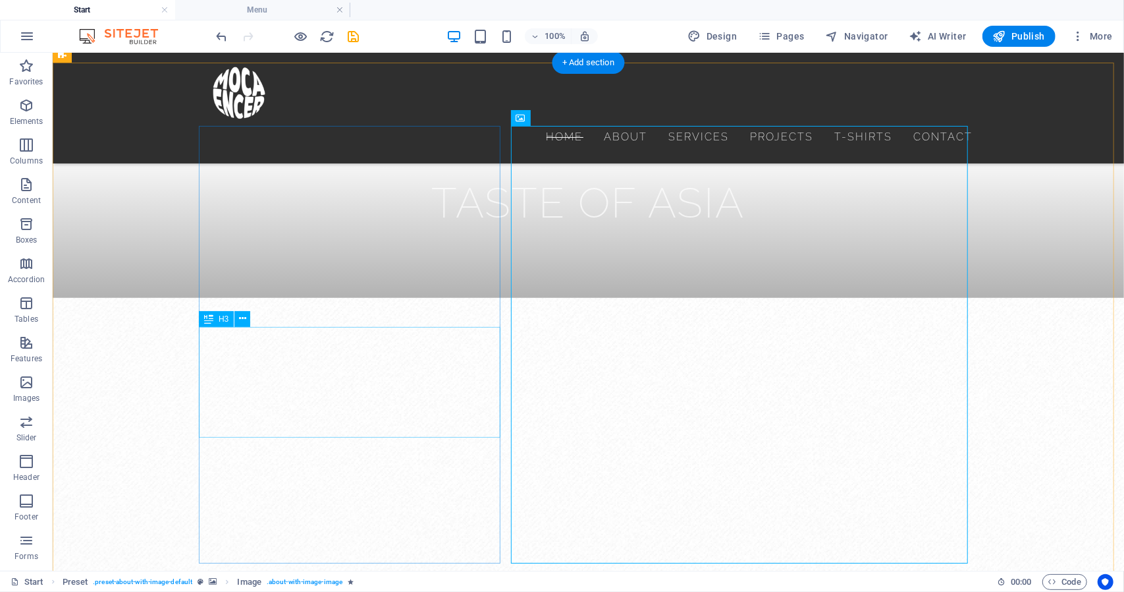
scroll to position [589, 0]
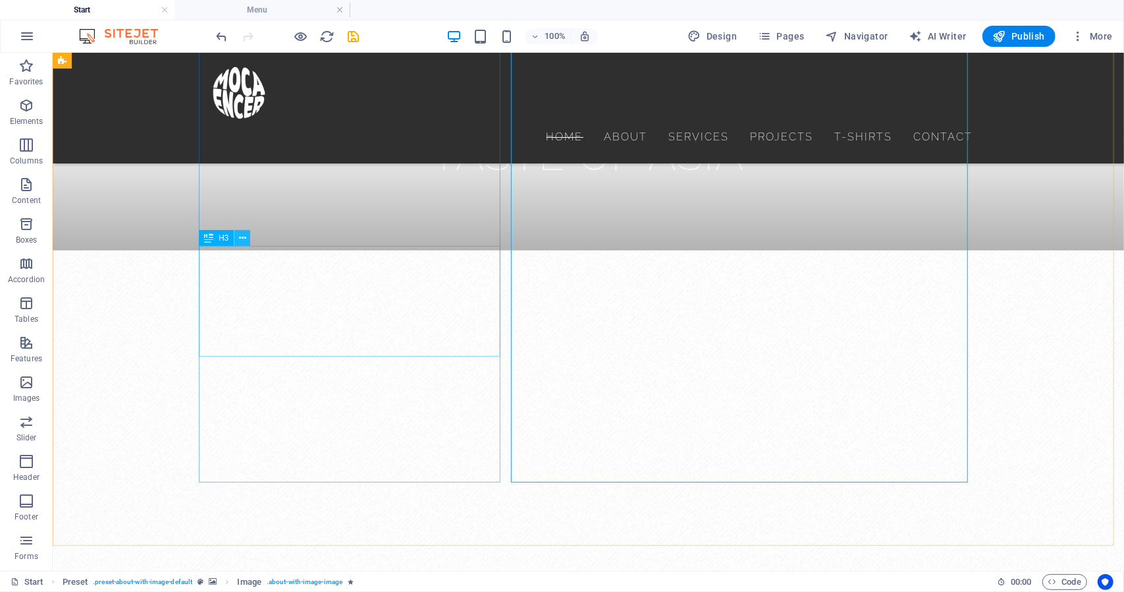
click at [244, 240] on icon at bounding box center [242, 238] width 7 height 14
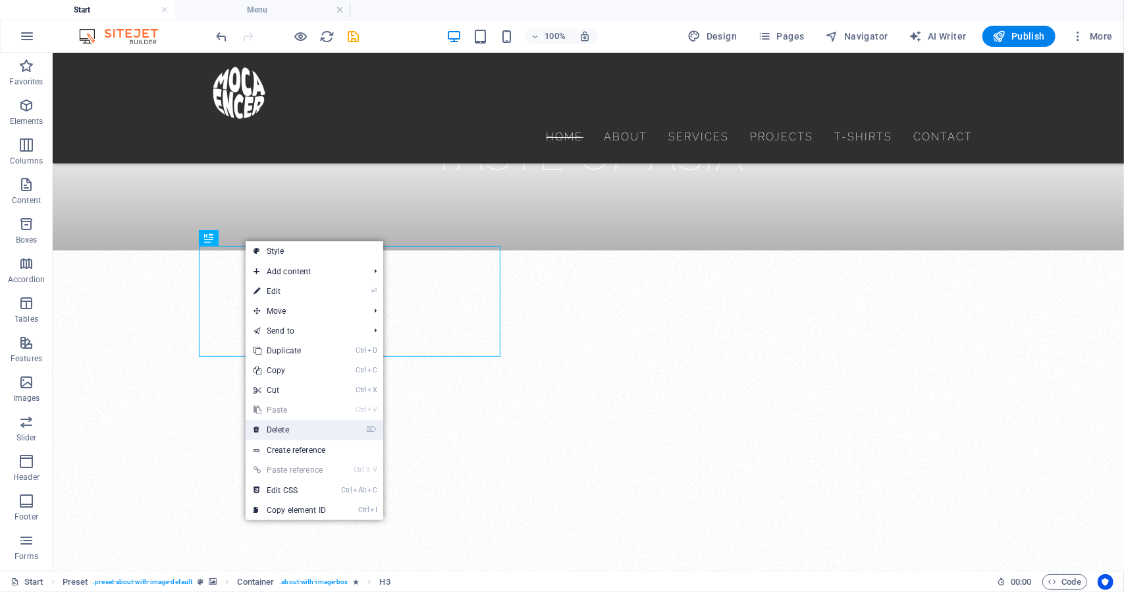
click at [300, 425] on link "⌦ Delete" at bounding box center [290, 430] width 88 height 20
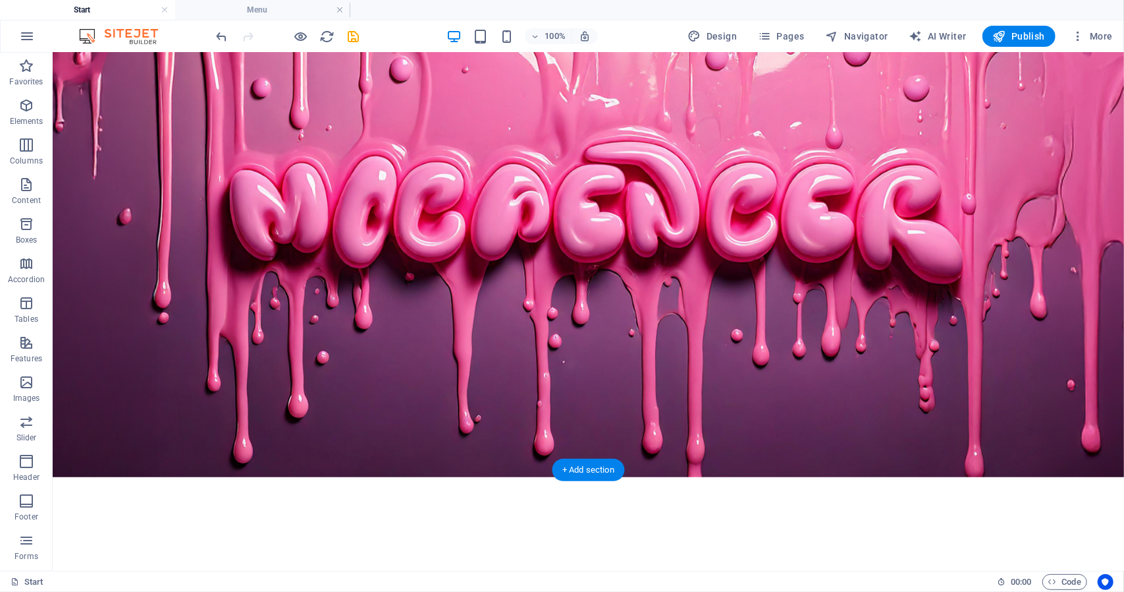
scroll to position [132, 0]
